Goal: Task Accomplishment & Management: Complete application form

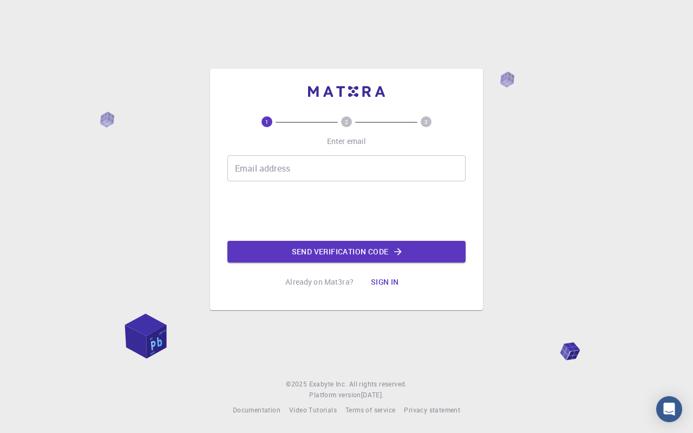
click at [295, 167] on input "Email address" at bounding box center [347, 168] width 238 height 26
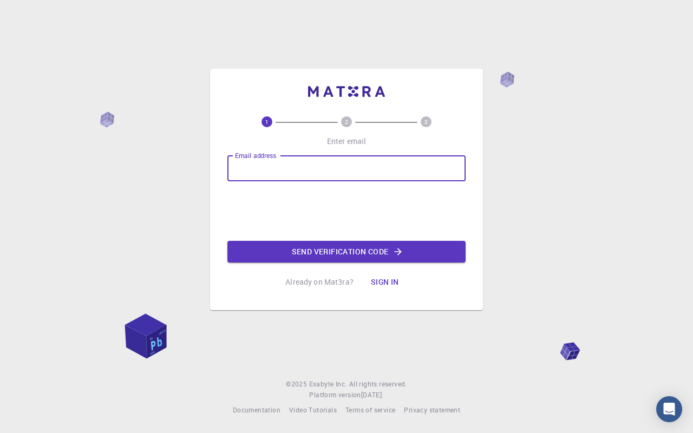
type input "diegoflores42@aragon.unam.mx"
click at [334, 248] on button "Send verification code" at bounding box center [347, 252] width 238 height 22
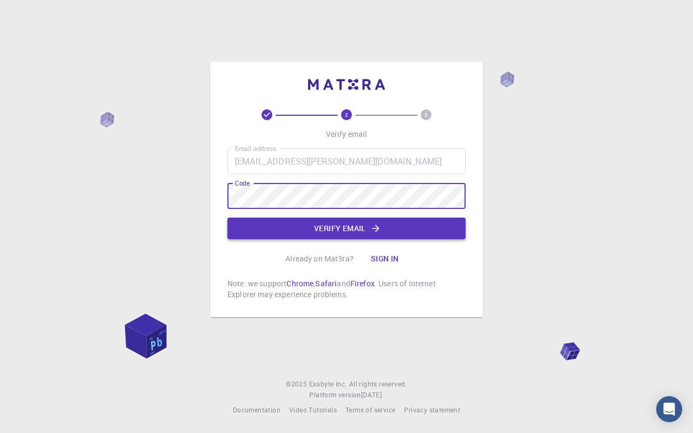
click at [300, 229] on button "Verify email" at bounding box center [347, 229] width 238 height 22
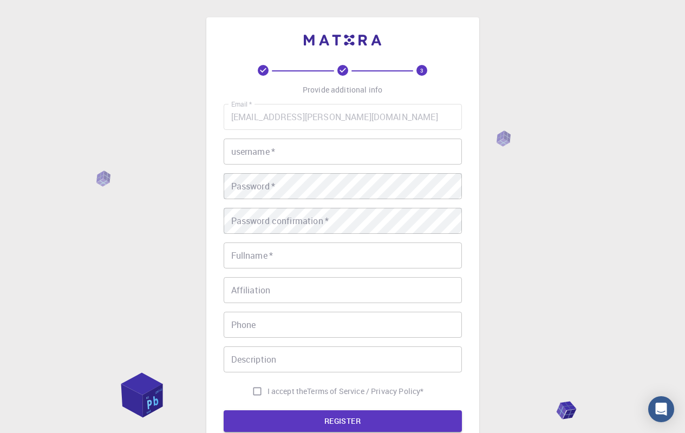
click at [333, 154] on input "username   *" at bounding box center [343, 152] width 238 height 26
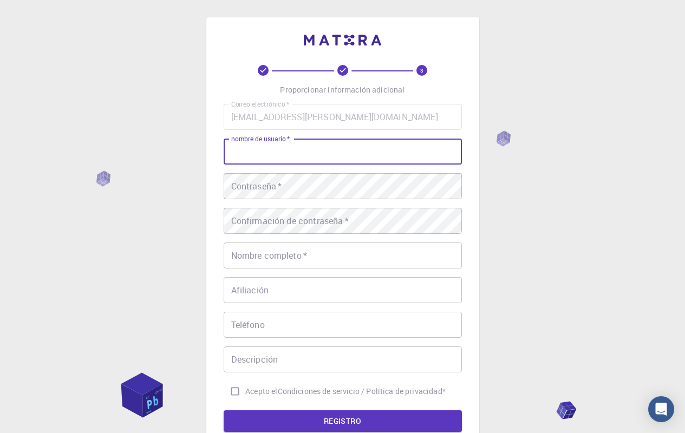
click at [327, 160] on input "nombre de usuario   *" at bounding box center [343, 152] width 238 height 26
type input "flowersdiego"
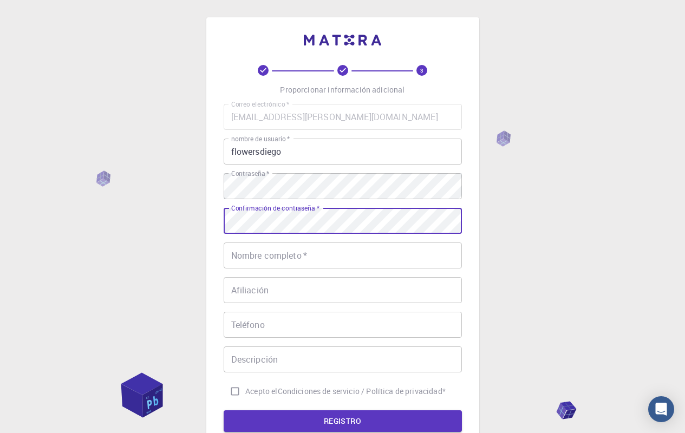
click at [355, 263] on input "Nombre completo   *" at bounding box center [343, 256] width 238 height 26
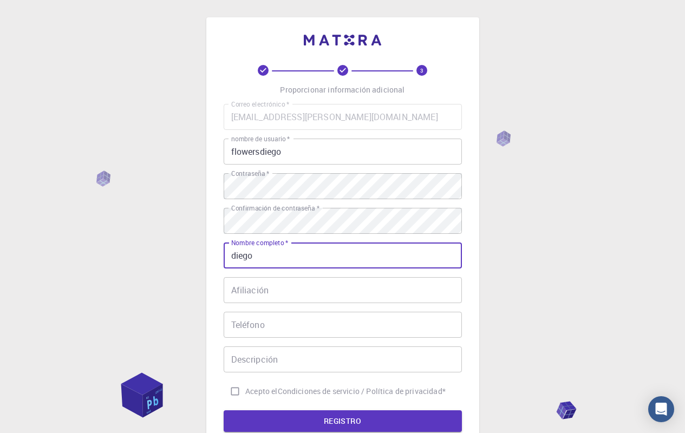
type input "diego"
click at [228, 290] on input "Afiliación" at bounding box center [343, 290] width 238 height 26
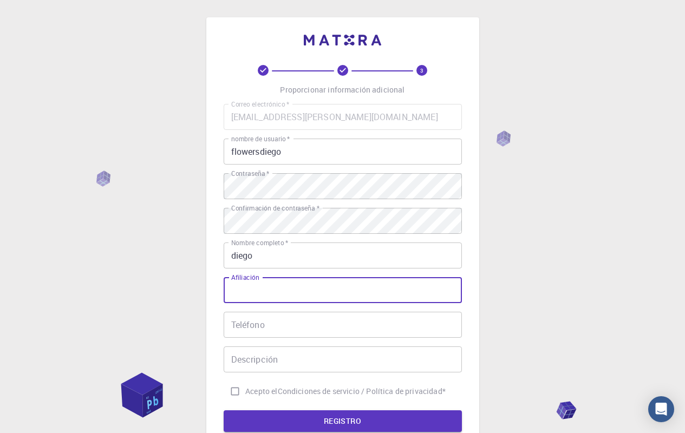
type input "d"
type input "estudiante"
click at [290, 314] on input "Teléfono" at bounding box center [343, 325] width 238 height 26
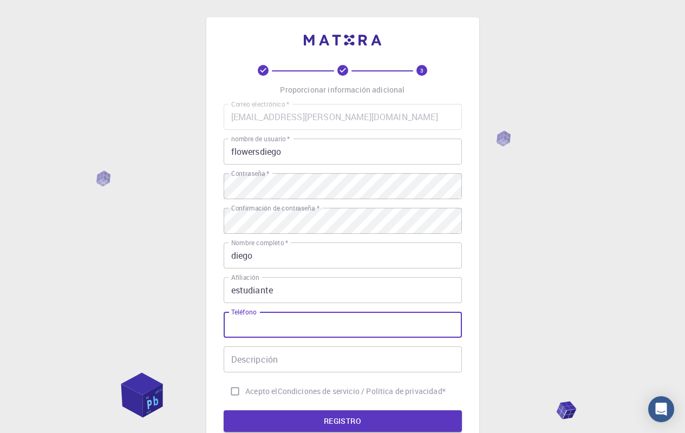
type input "5644748296"
click at [314, 357] on input "Descripción" at bounding box center [343, 360] width 238 height 26
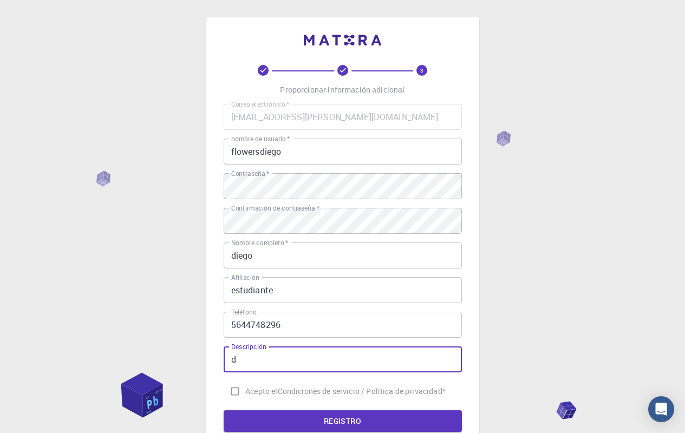
type input "d"
click at [237, 396] on input "Acepto el Condiciones de servicio / Política de privacidad *" at bounding box center [235, 391] width 21 height 21
checkbox input "true"
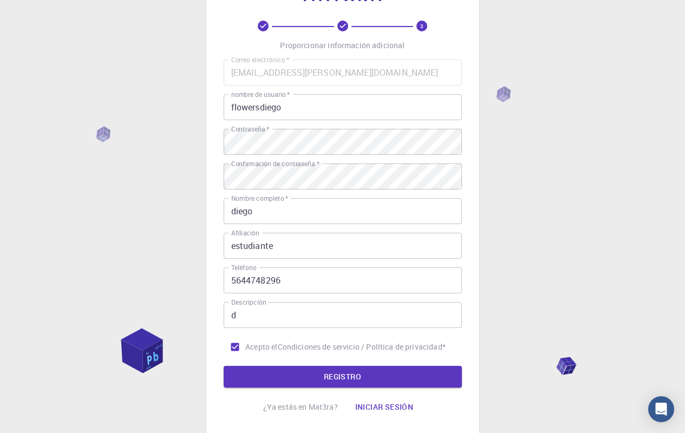
scroll to position [69, 0]
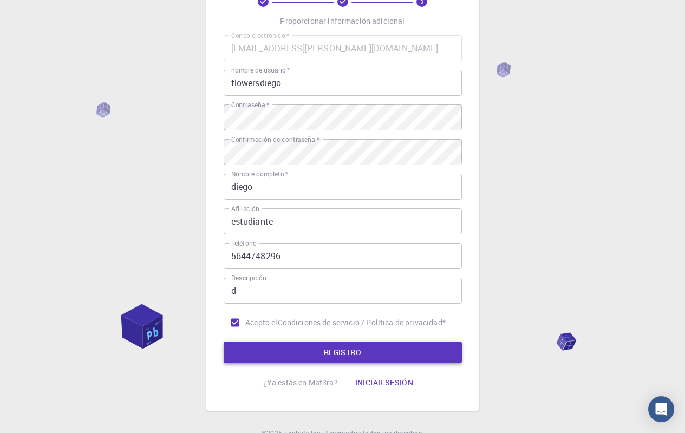
click at [323, 353] on button "REGISTRO" at bounding box center [343, 353] width 238 height 22
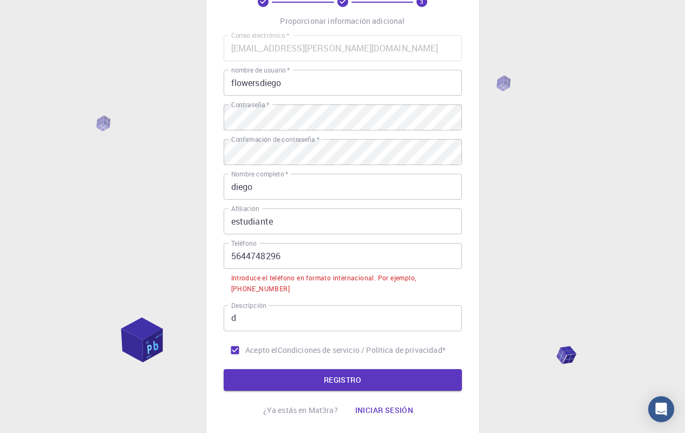
click at [230, 259] on input "5644748296" at bounding box center [343, 256] width 238 height 26
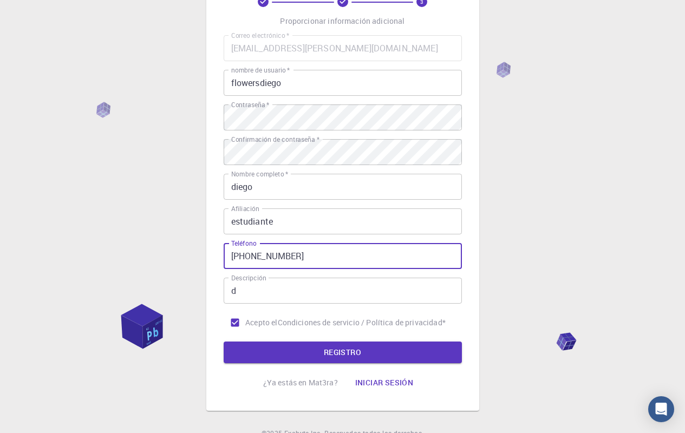
type input "+525644748296"
click at [333, 348] on font "REGISTRO" at bounding box center [342, 352] width 37 height 10
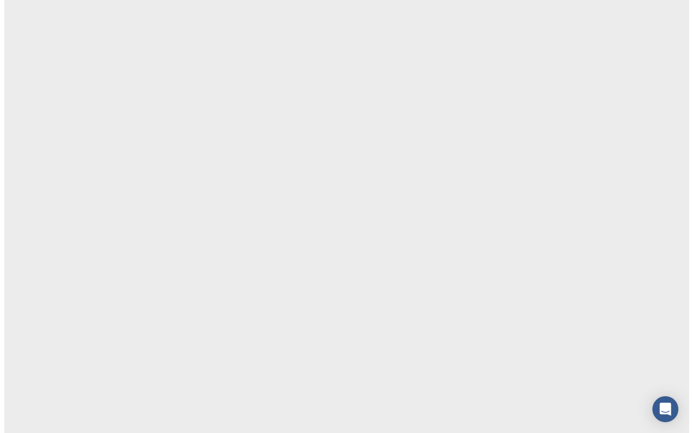
scroll to position [0, 0]
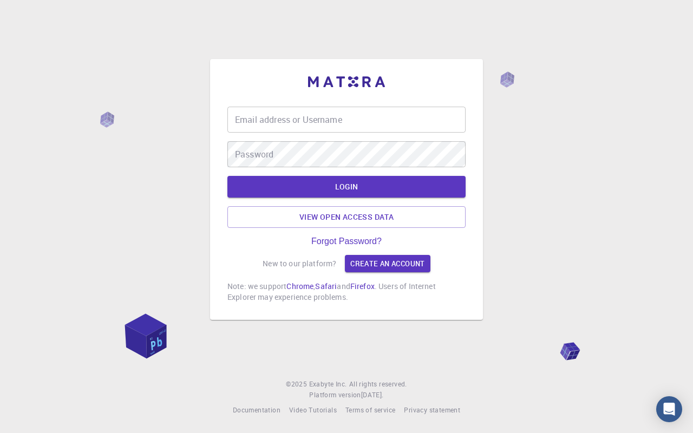
type input "[EMAIL_ADDRESS][PERSON_NAME][DOMAIN_NAME]"
click at [369, 121] on input "[EMAIL_ADDRESS][PERSON_NAME][DOMAIN_NAME]" at bounding box center [347, 120] width 238 height 26
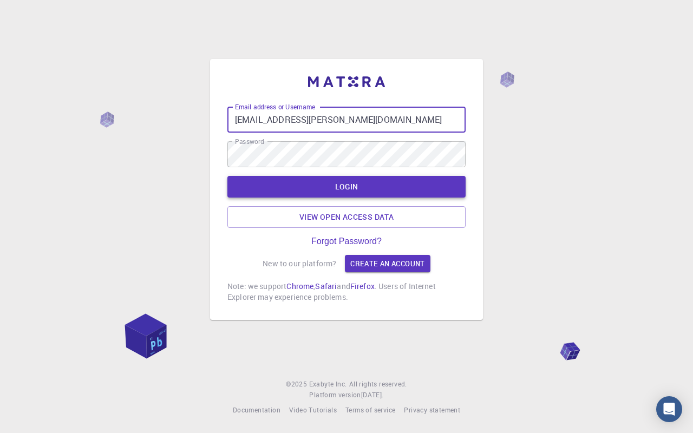
click at [349, 190] on button "LOGIN" at bounding box center [347, 187] width 238 height 22
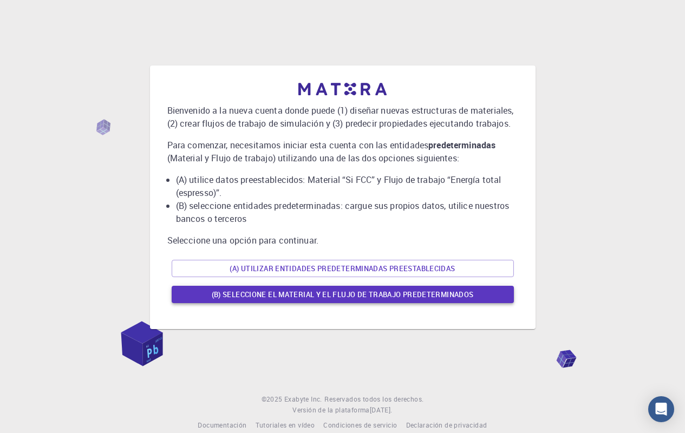
click at [340, 290] on font "(B) Seleccione el material y el flujo de trabajo predeterminados" at bounding box center [343, 295] width 262 height 10
click at [266, 267] on font "(A) Utilizar entidades predeterminadas preestablecidas" at bounding box center [342, 269] width 225 height 10
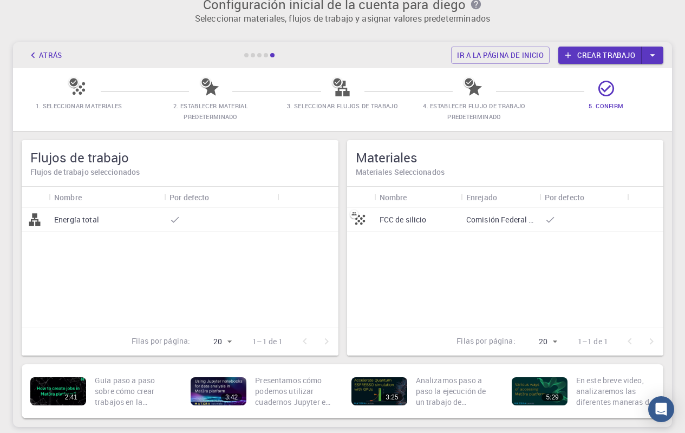
scroll to position [97, 0]
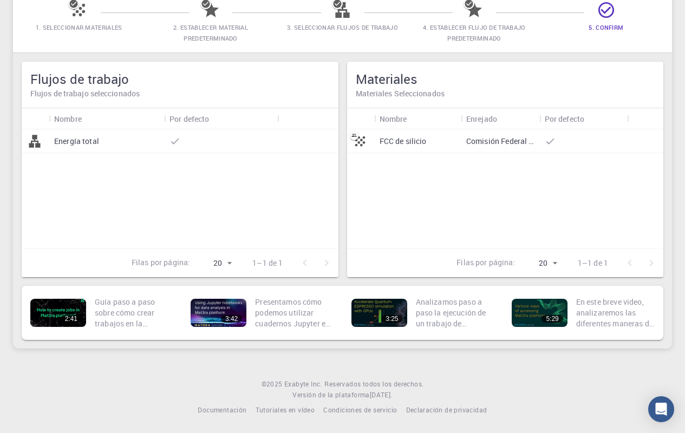
click at [284, 141] on div at bounding box center [307, 141] width 61 height 24
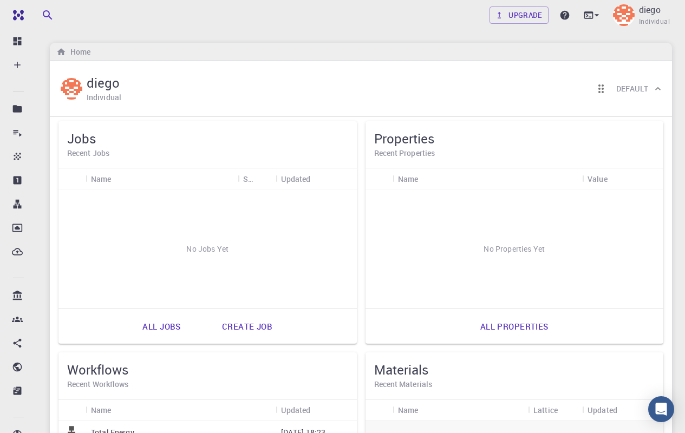
click at [309, 55] on div "Home" at bounding box center [361, 52] width 623 height 18
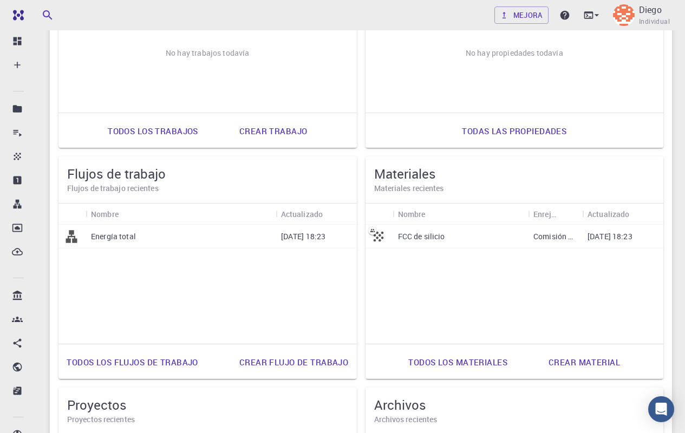
scroll to position [406, 0]
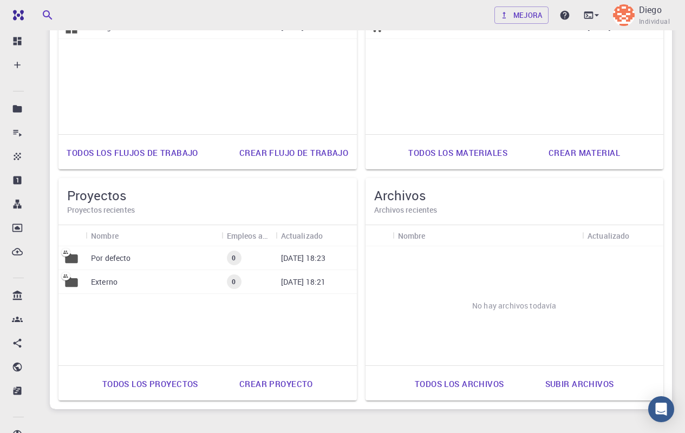
click at [312, 256] on font "[DATE] 18:23" at bounding box center [303, 258] width 45 height 10
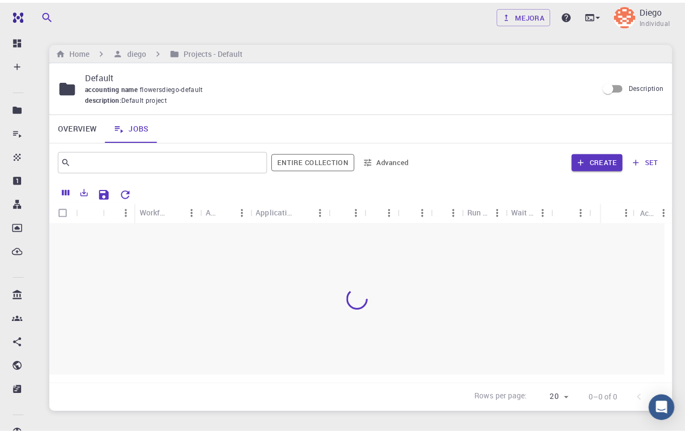
scroll to position [66, 0]
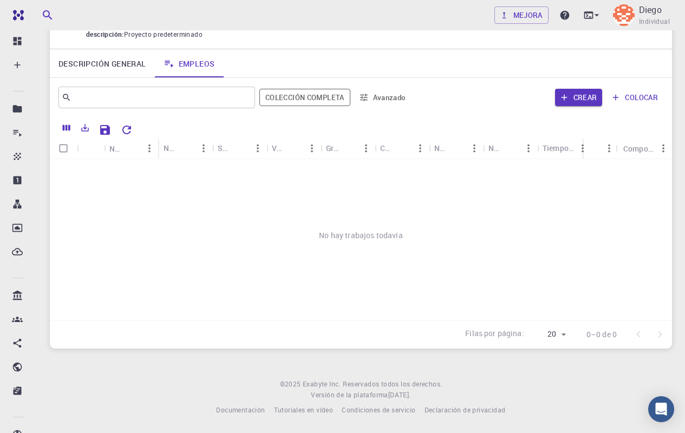
click at [100, 62] on font "Descripción general" at bounding box center [103, 64] width 88 height 10
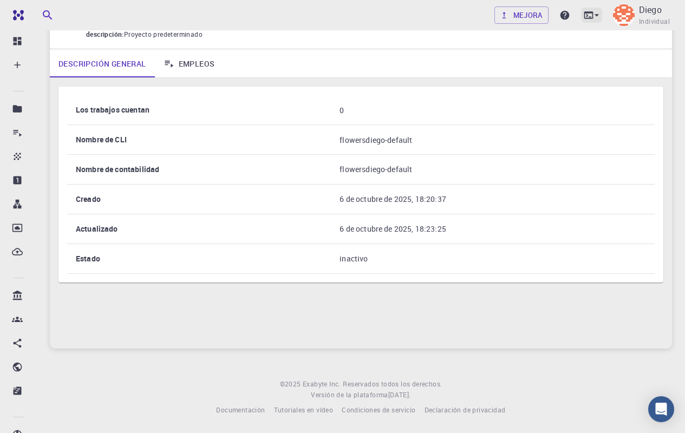
click at [597, 15] on icon at bounding box center [597, 15] width 4 height 2
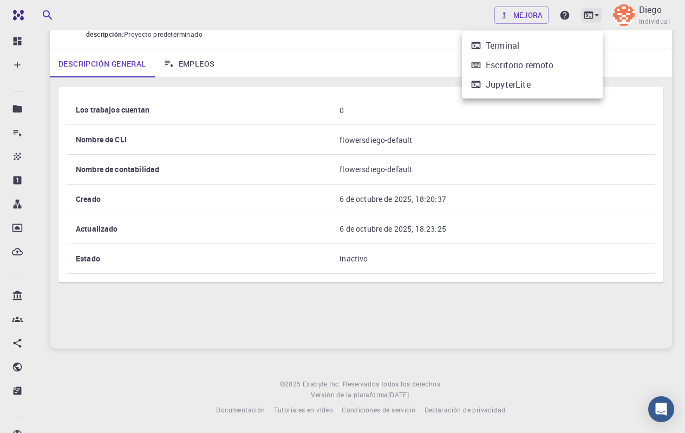
click at [597, 15] on div at bounding box center [342, 216] width 685 height 433
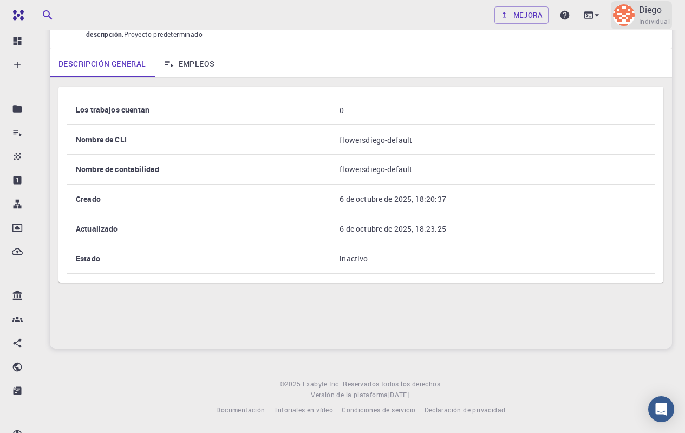
click at [641, 9] on font "Diego" at bounding box center [650, 10] width 23 height 12
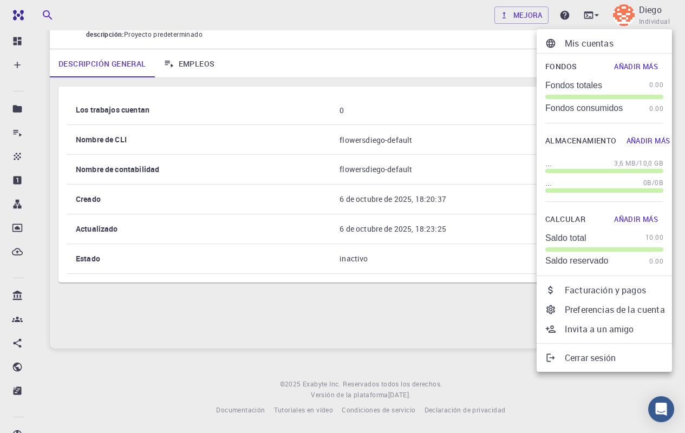
click at [18, 116] on div at bounding box center [342, 216] width 685 height 433
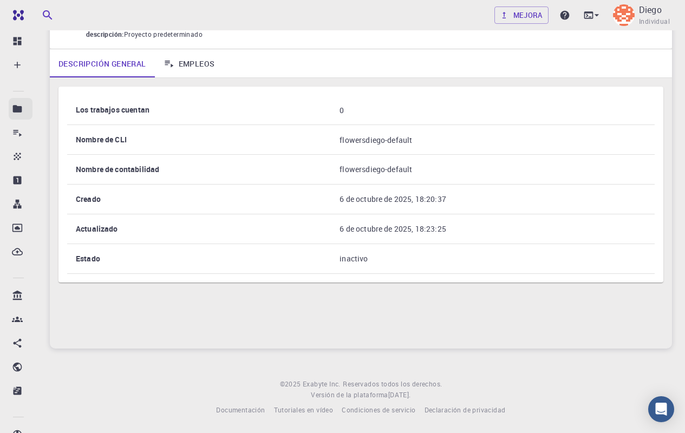
click at [18, 107] on icon at bounding box center [17, 108] width 9 height 7
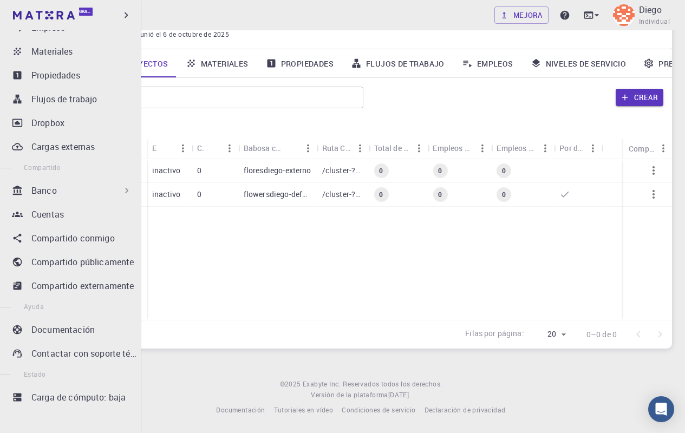
scroll to position [106, 0]
click at [97, 259] on font "Compartido públicamente" at bounding box center [82, 261] width 102 height 12
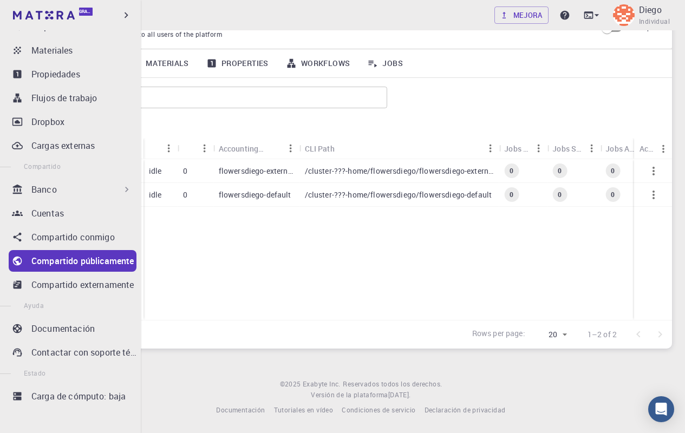
scroll to position [56, 0]
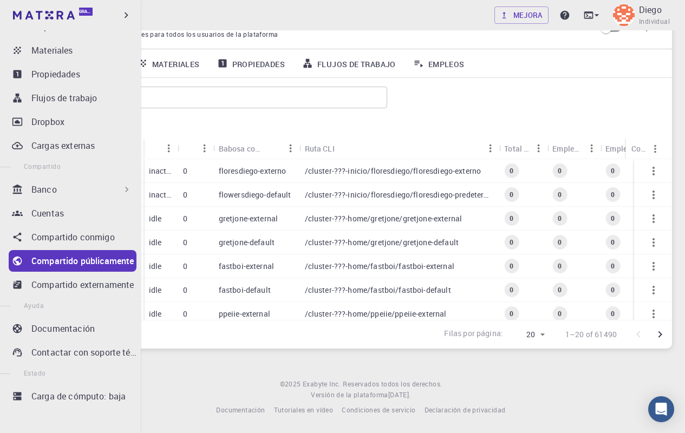
click at [97, 259] on font "Compartido públicamente" at bounding box center [82, 261] width 102 height 12
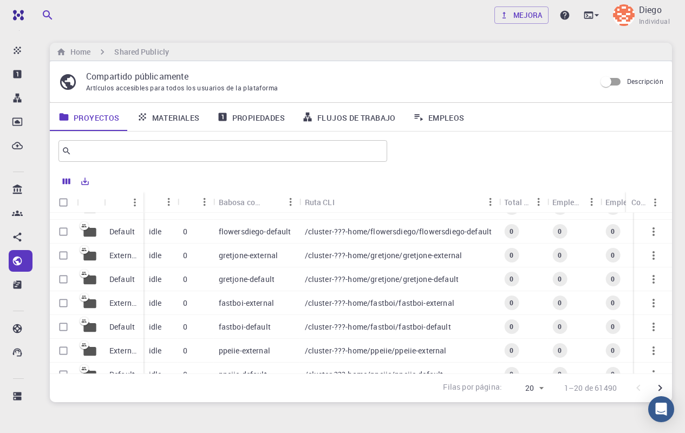
scroll to position [0, 0]
